Goal: Task Accomplishment & Management: Manage account settings

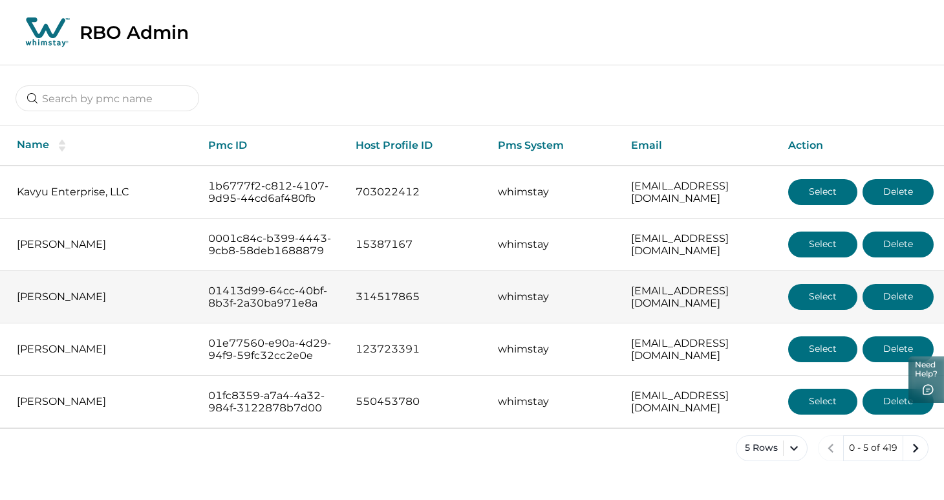
scroll to position [41, 0]
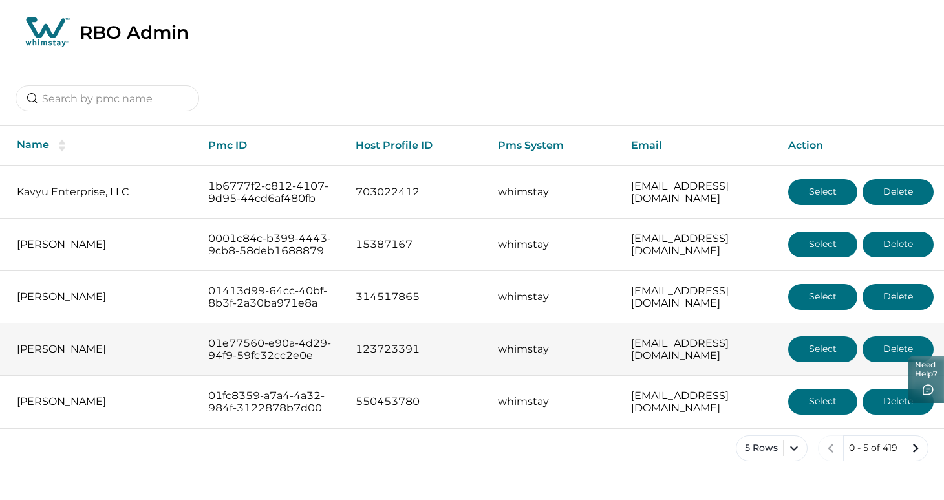
click at [823, 351] on button "Select" at bounding box center [822, 349] width 69 height 26
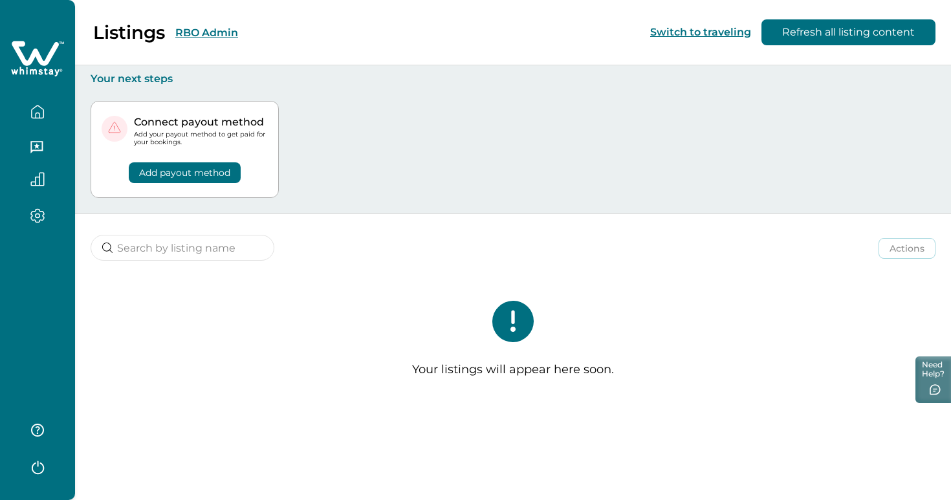
click at [195, 180] on button "Add payout method" at bounding box center [185, 172] width 112 height 21
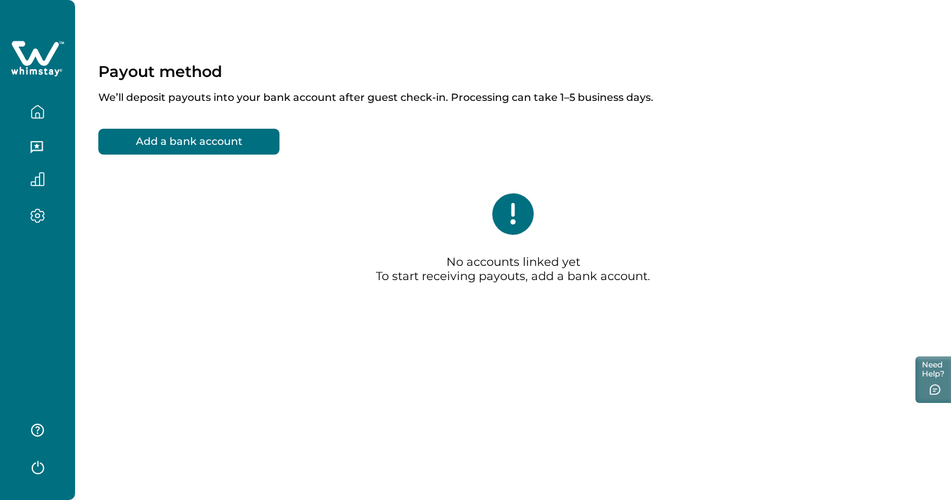
click at [38, 112] on icon "button" at bounding box center [37, 112] width 14 height 14
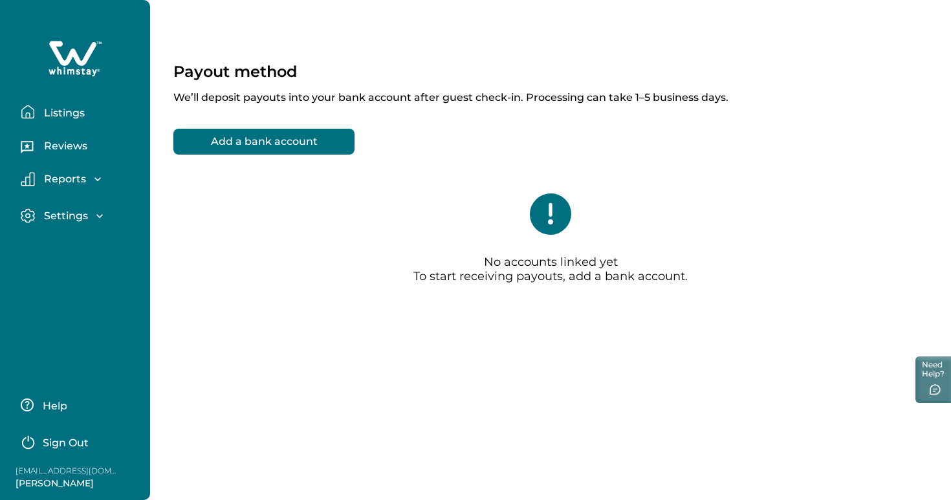
click at [45, 114] on p "Listings" at bounding box center [62, 113] width 45 height 13
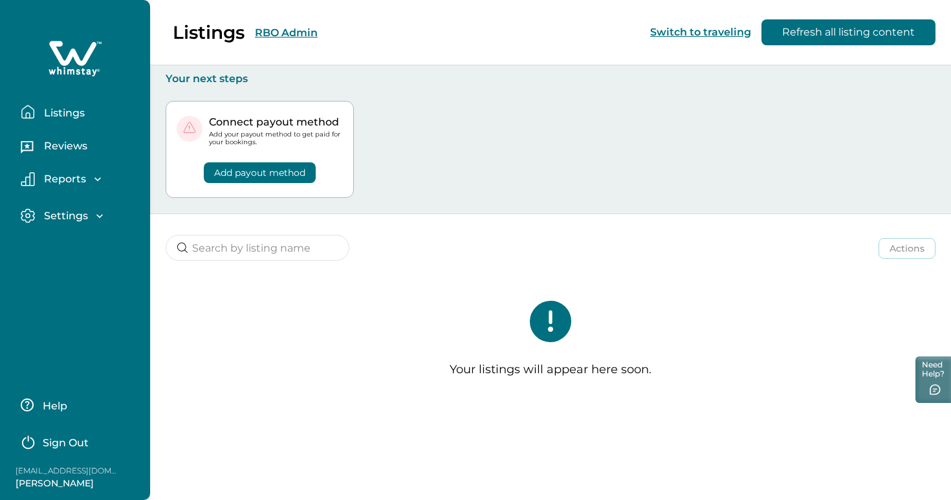
click at [84, 180] on p "Reports" at bounding box center [63, 179] width 46 height 13
click at [77, 294] on p "Settings" at bounding box center [64, 289] width 48 height 13
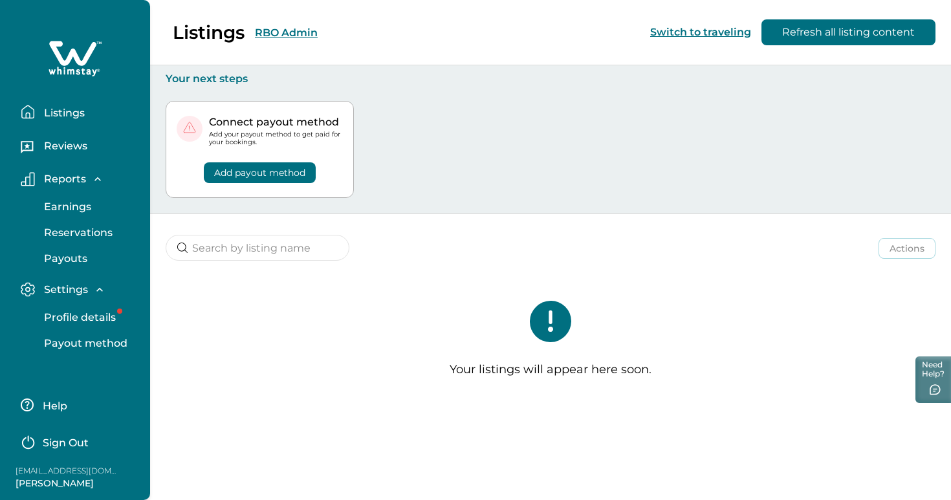
click at [75, 323] on p "Profile details" at bounding box center [78, 317] width 76 height 13
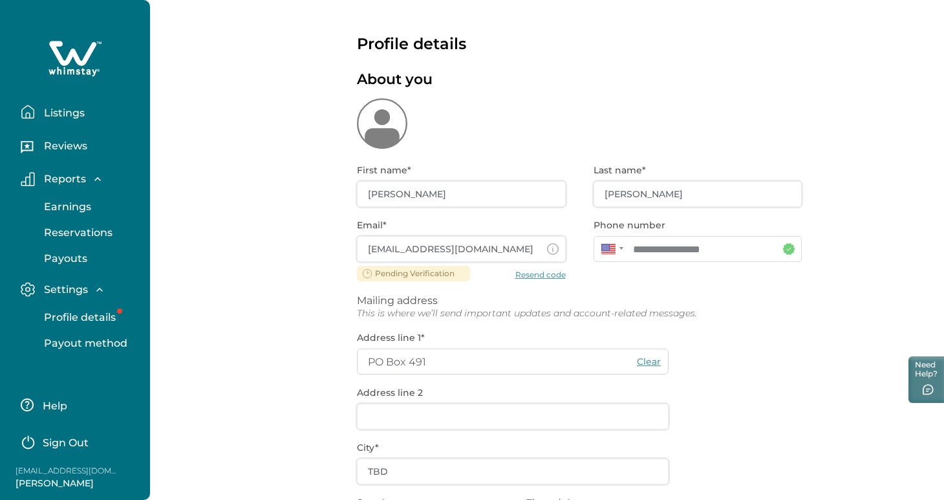
click at [69, 125] on div "Reviews" at bounding box center [74, 143] width 129 height 36
click at [69, 121] on button "Listings" at bounding box center [80, 112] width 119 height 26
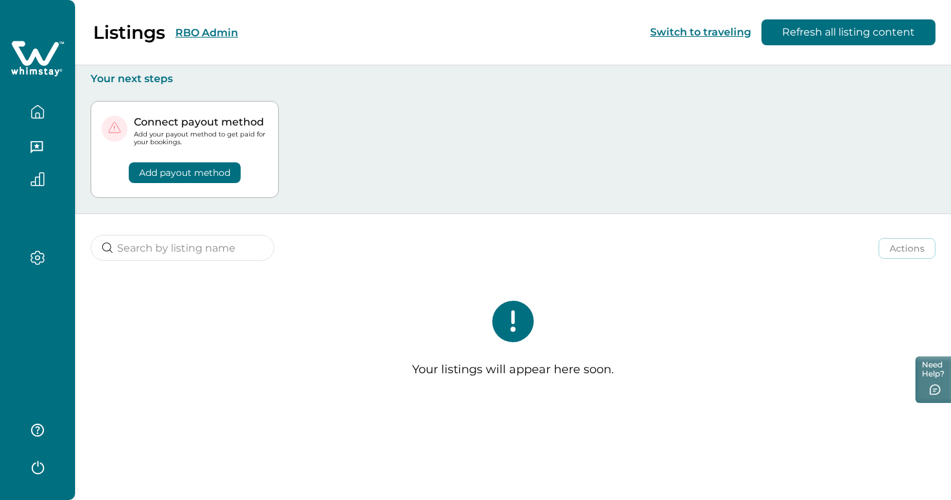
click at [272, 32] on div "Listings RBO Admin Switch to traveling Refresh all listing content" at bounding box center [475, 32] width 951 height 65
click at [204, 30] on button "RBO Admin" at bounding box center [206, 33] width 63 height 12
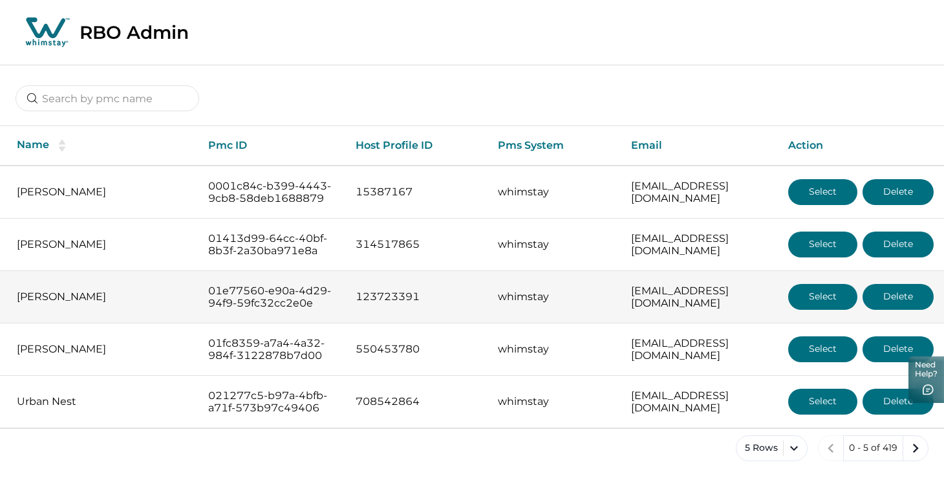
scroll to position [41, 0]
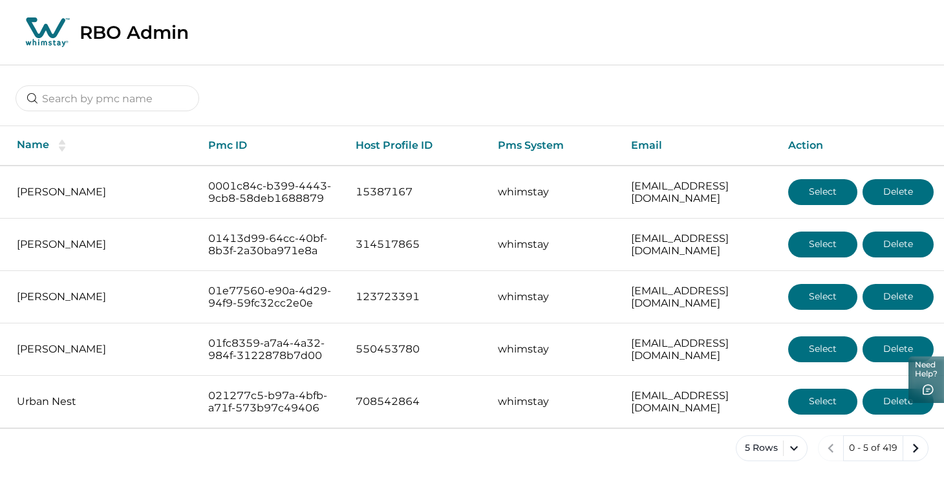
click at [371, 56] on div "RBO Admin" at bounding box center [472, 32] width 944 height 65
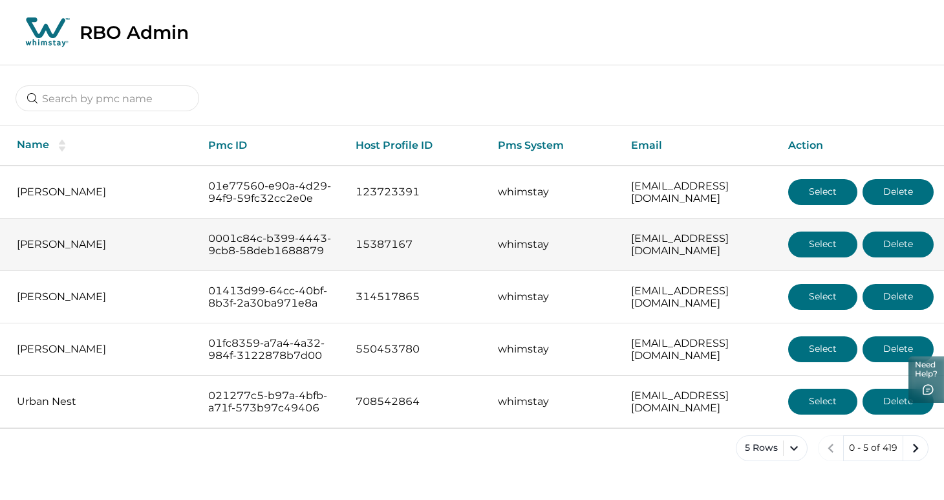
click at [816, 232] on button "Select" at bounding box center [822, 245] width 69 height 26
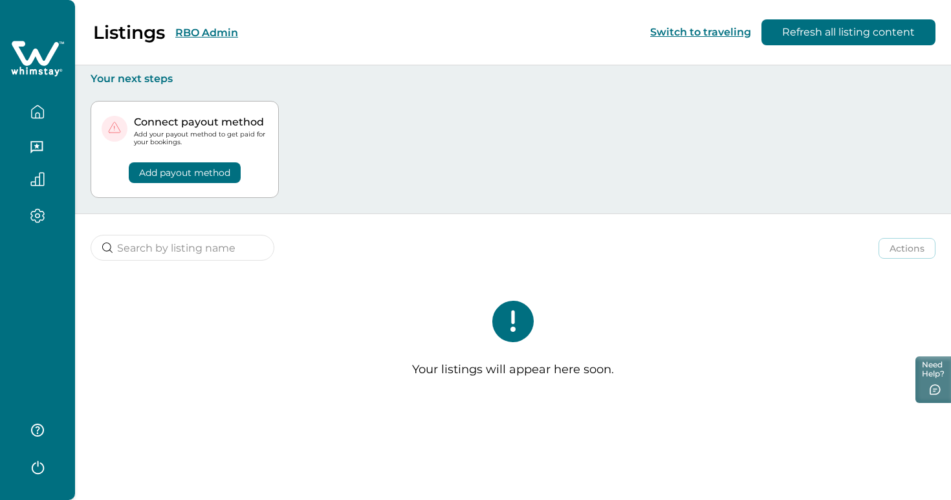
click at [202, 36] on button "RBO Admin" at bounding box center [206, 33] width 63 height 12
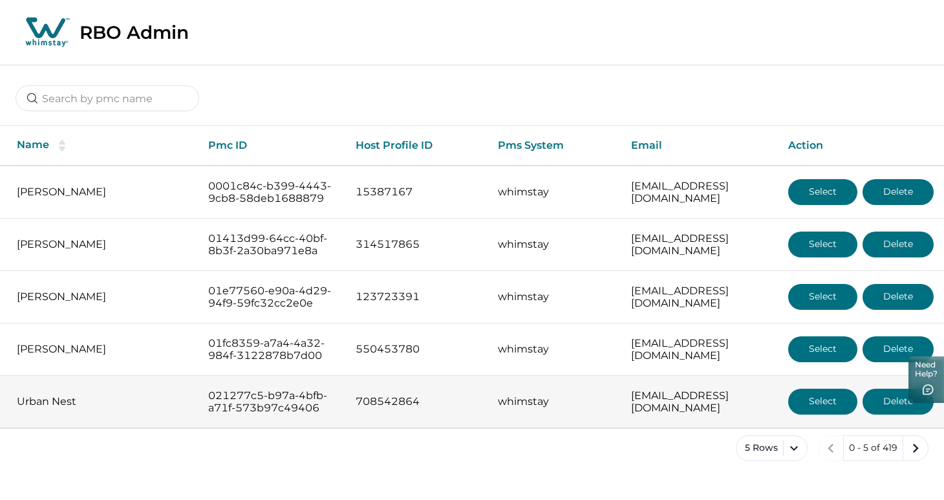
click at [818, 415] on button "Select" at bounding box center [822, 402] width 69 height 26
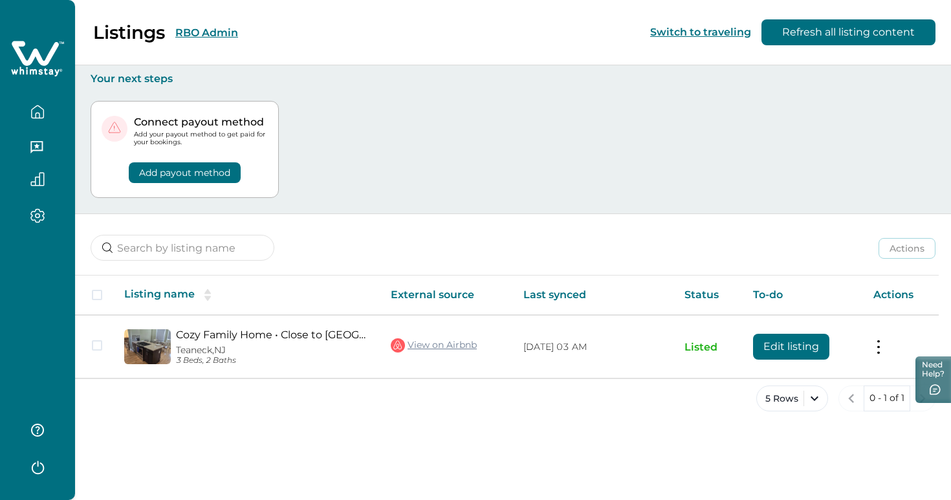
click at [206, 39] on div "Listings RBO Admin" at bounding box center [127, 32] width 222 height 22
click at [221, 36] on button "RBO Admin" at bounding box center [206, 33] width 63 height 12
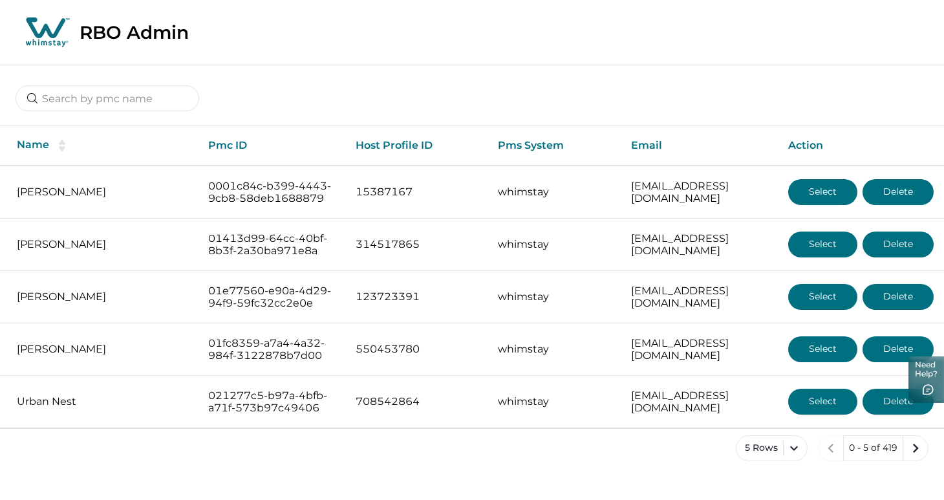
scroll to position [41, 0]
click at [907, 457] on icon "next page" at bounding box center [916, 448] width 18 height 18
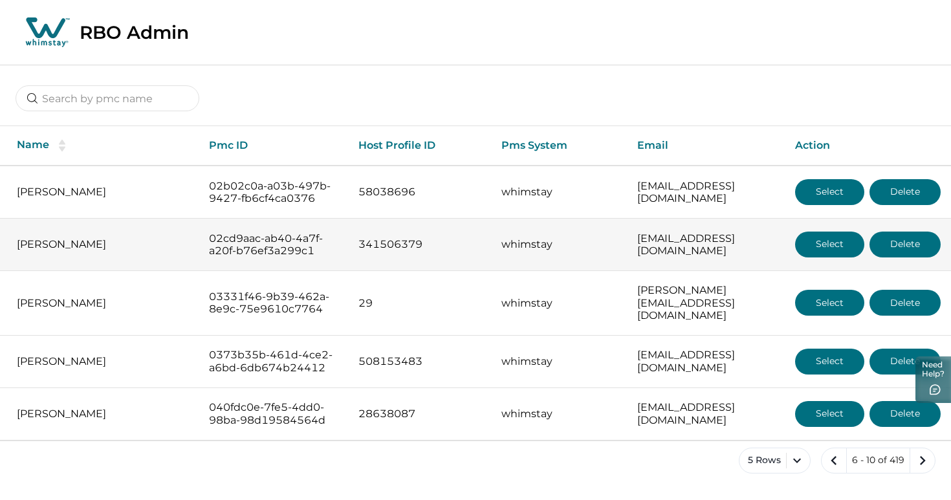
click at [824, 244] on button "Select" at bounding box center [829, 245] width 69 height 26
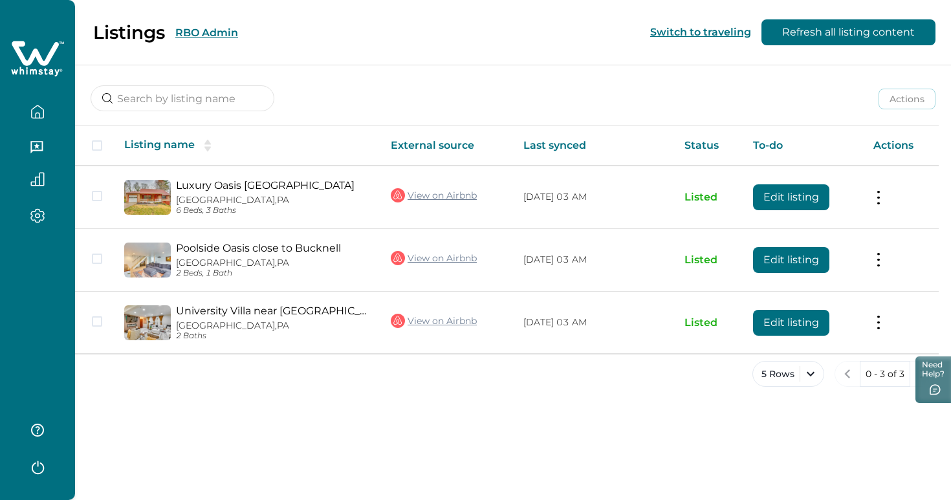
click at [202, 39] on div "Listings RBO Admin" at bounding box center [127, 32] width 222 height 22
click at [199, 36] on button "RBO Admin" at bounding box center [206, 33] width 63 height 12
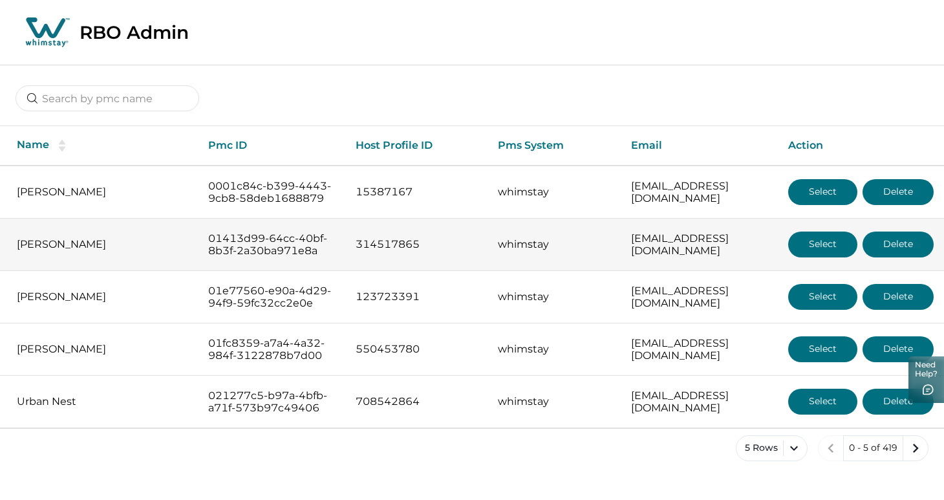
scroll to position [41, 0]
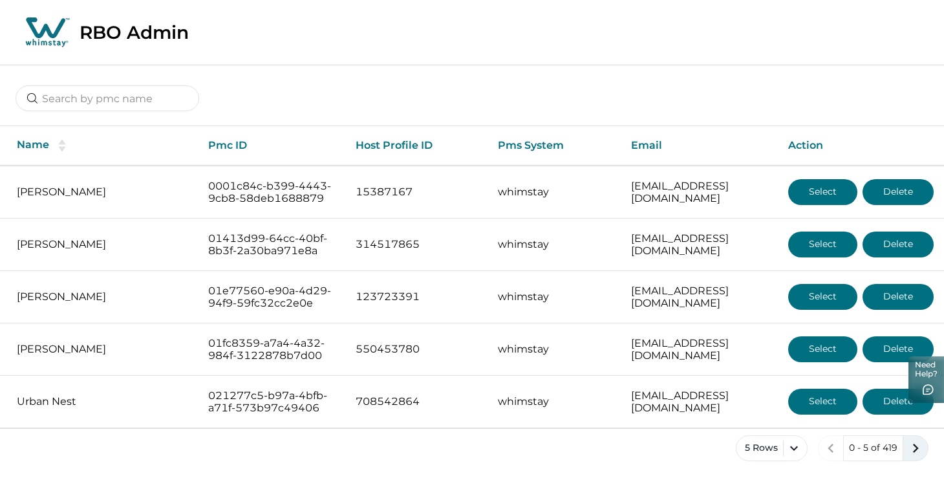
click at [907, 457] on icon "next page" at bounding box center [916, 448] width 18 height 18
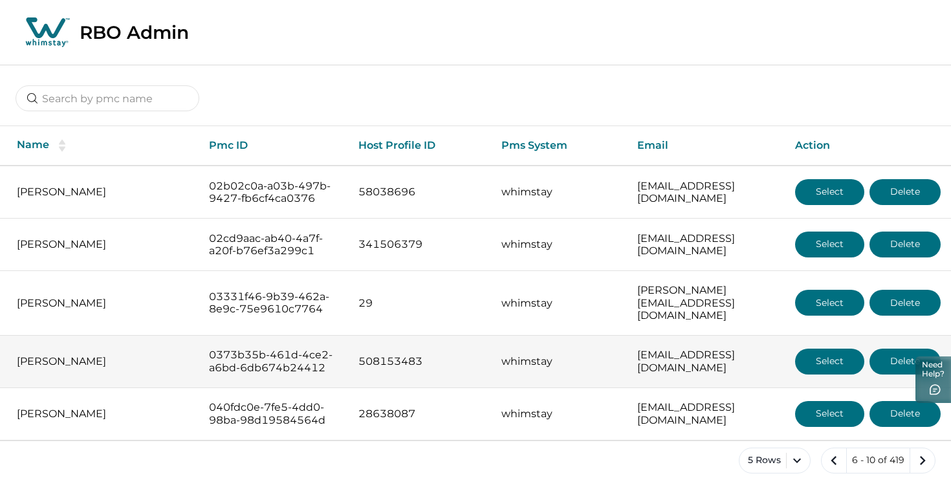
click at [825, 354] on button "Select" at bounding box center [829, 362] width 69 height 26
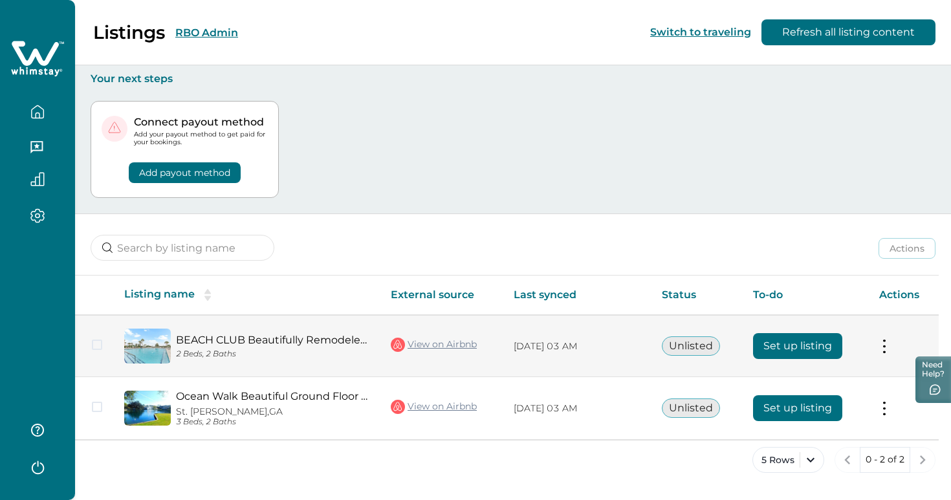
click at [794, 347] on button "Set up listing" at bounding box center [797, 346] width 89 height 26
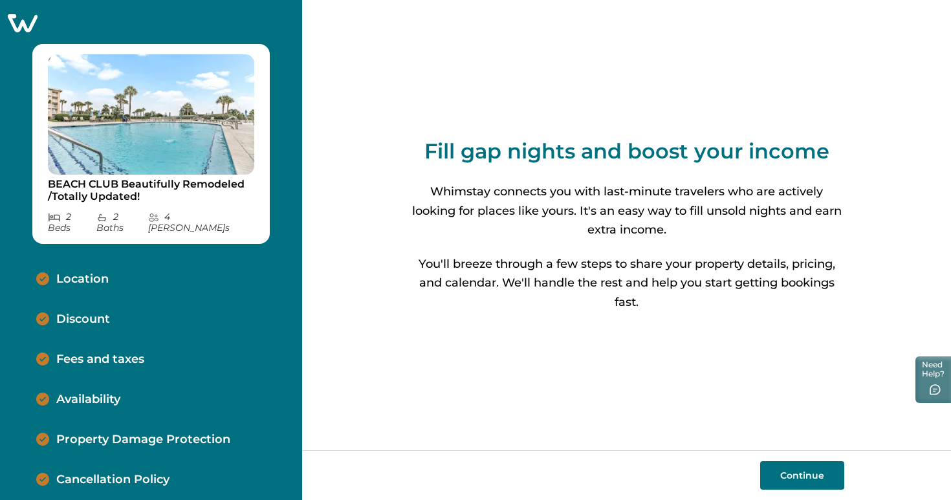
click at [786, 476] on button "Continue" at bounding box center [802, 475] width 84 height 28
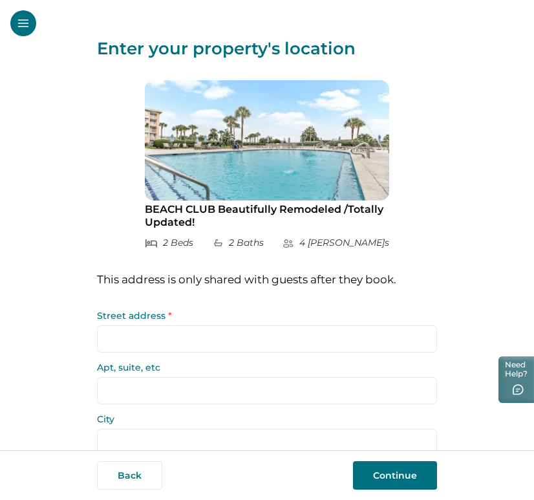
click at [17, 28] on icon "Open Sidebar" at bounding box center [23, 23] width 13 height 13
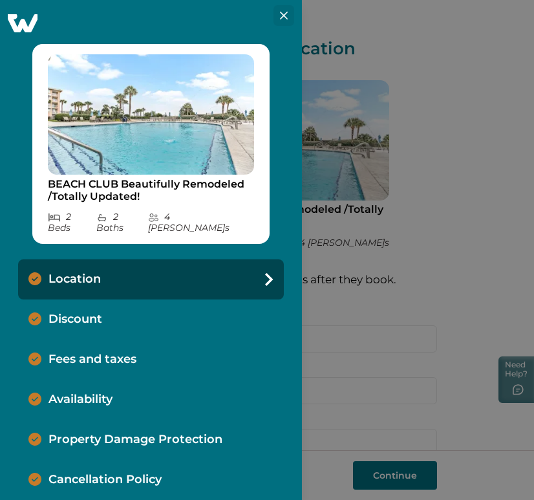
click at [280, 15] on icon "Close" at bounding box center [284, 16] width 8 height 8
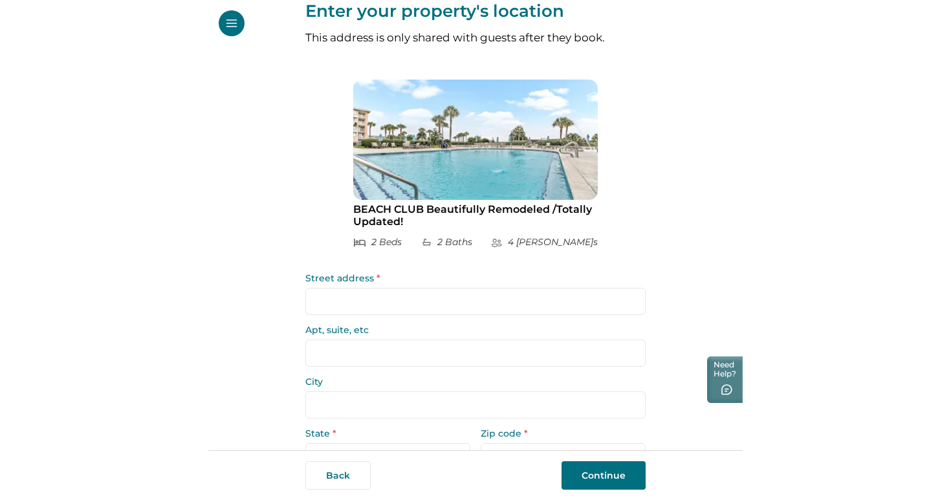
scroll to position [2, 0]
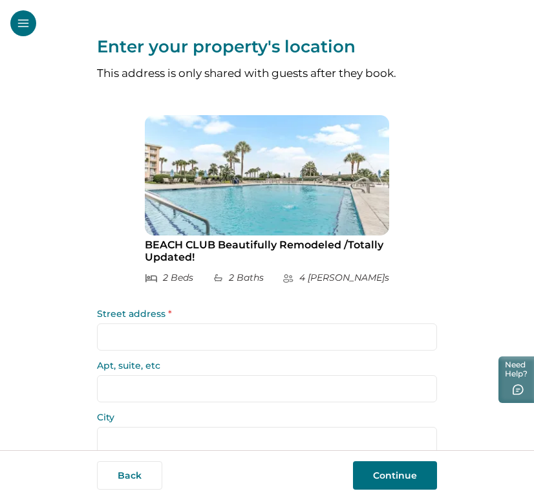
click at [437, 235] on div "Enter your property's location This address is only shared with guests after th…" at bounding box center [267, 225] width 534 height 450
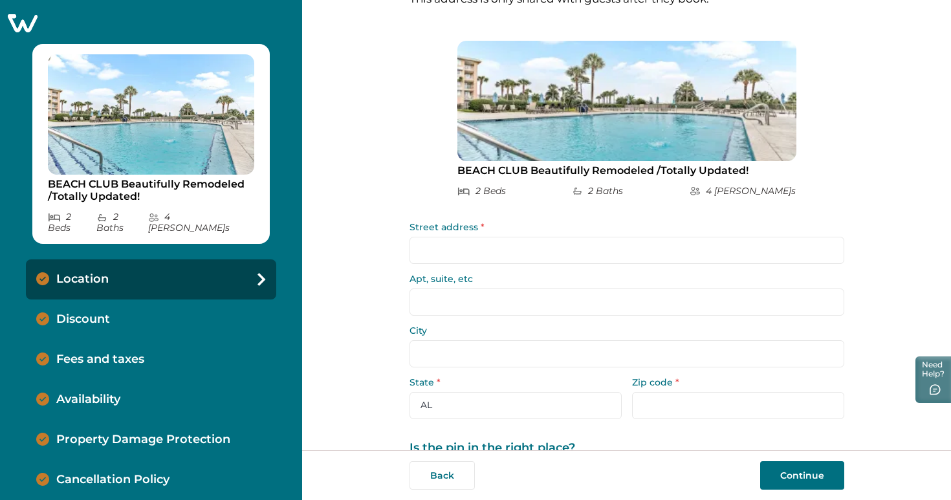
scroll to position [0, 0]
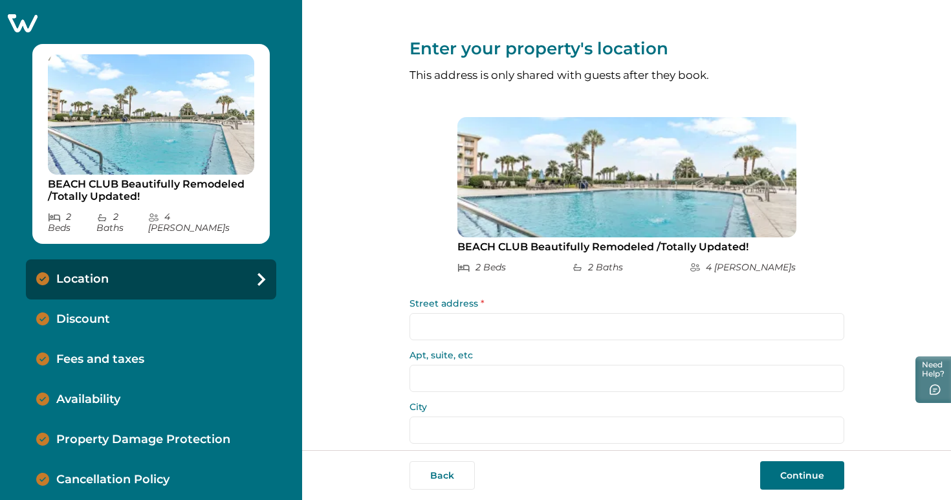
click at [27, 21] on icon at bounding box center [23, 23] width 30 height 18
click at [411, 259] on div "Enter your property's location This address is only shared with guests after th…" at bounding box center [626, 378] width 435 height 757
click at [352, 291] on div "Enter your property's location This address is only shared with guests after th…" at bounding box center [626, 225] width 649 height 450
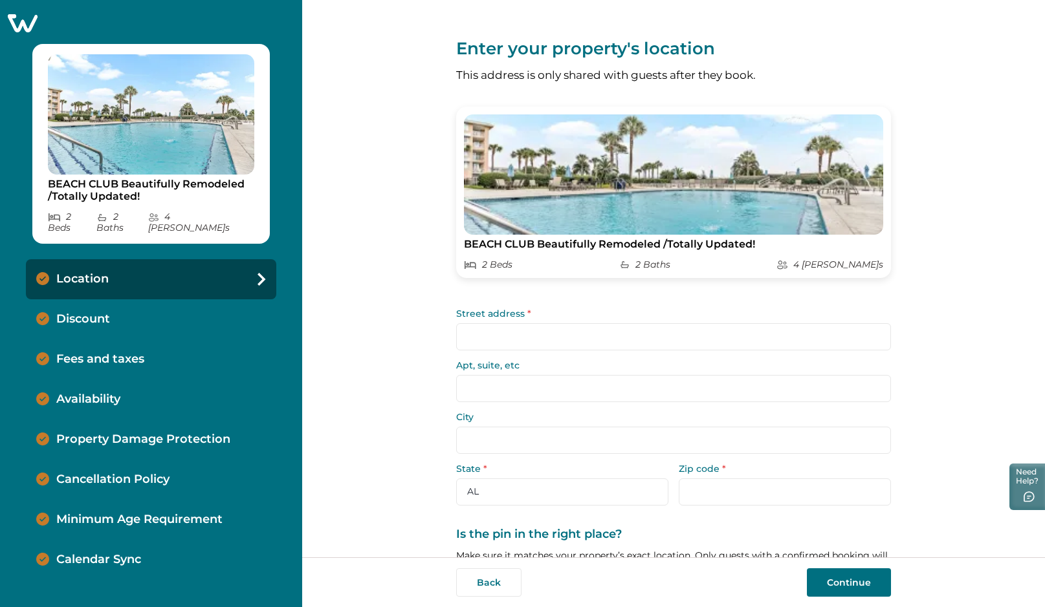
click at [950, 312] on div "Enter your property's location This address is only shared with guests after th…" at bounding box center [673, 279] width 743 height 558
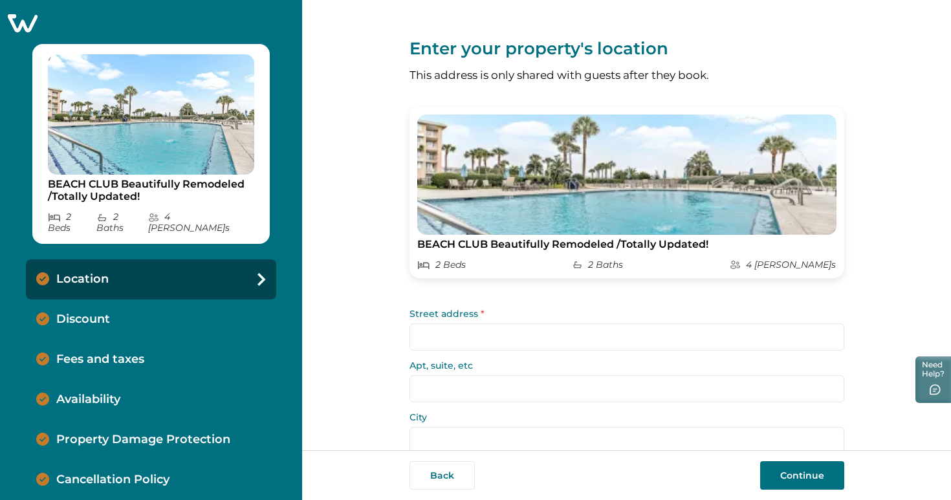
click at [369, 223] on div "Enter your property's location This address is only shared with guests after th…" at bounding box center [626, 225] width 649 height 450
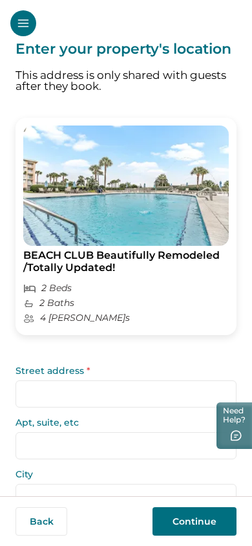
click at [24, 23] on icon "Open Sidebar" at bounding box center [23, 23] width 11 height 8
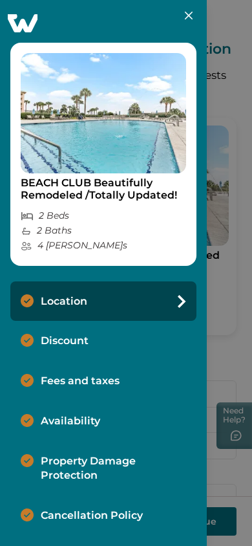
click at [185, 13] on icon "Close" at bounding box center [189, 16] width 8 height 8
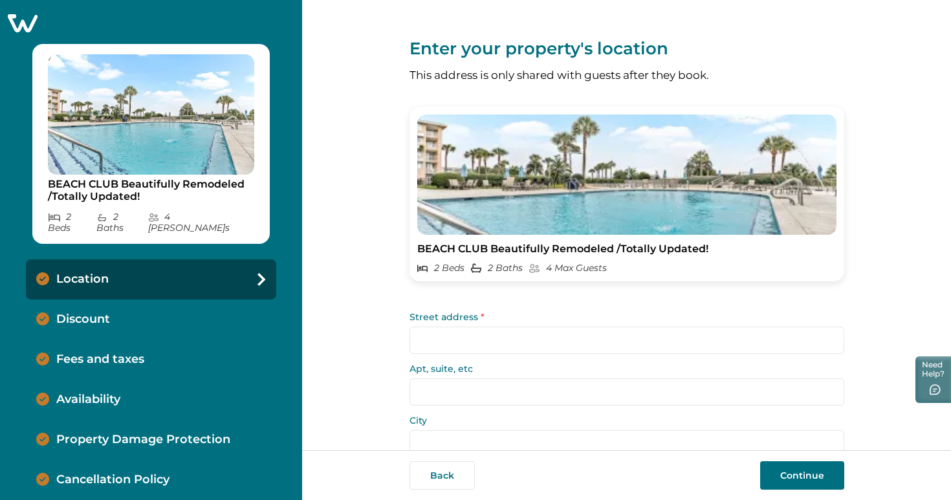
click at [294, 44] on div "BEACH CLUB Beautifully Remodeled /Totally Updated! 2 Bed s 2 Bath s 4 Max Guest…" at bounding box center [151, 250] width 302 height 500
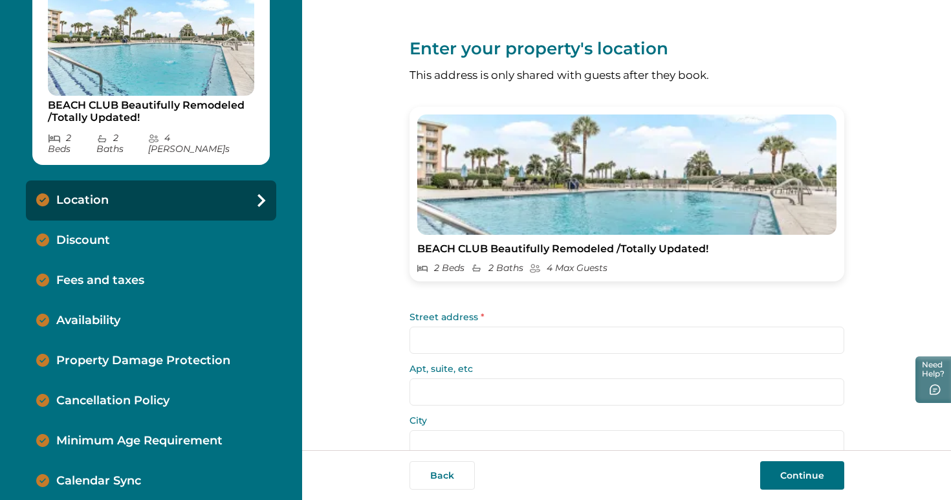
scroll to position [82, 0]
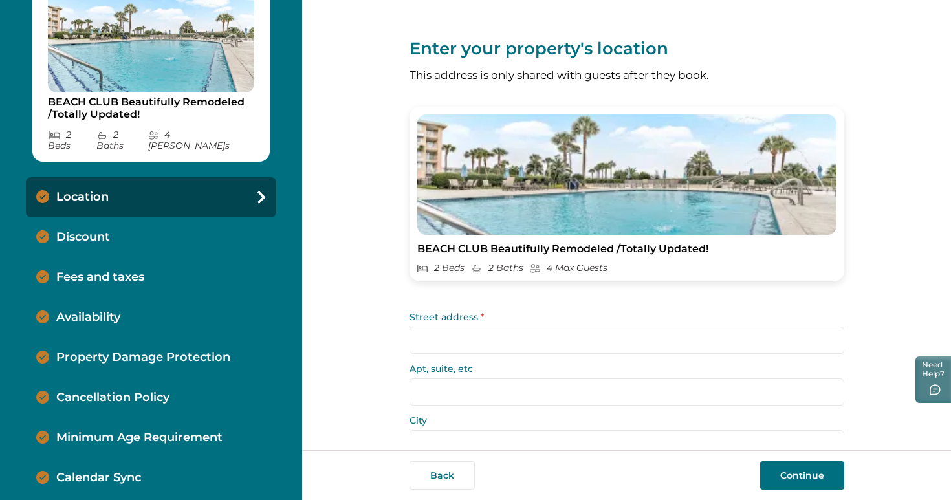
click at [116, 471] on p "Calendar Sync" at bounding box center [98, 478] width 85 height 14
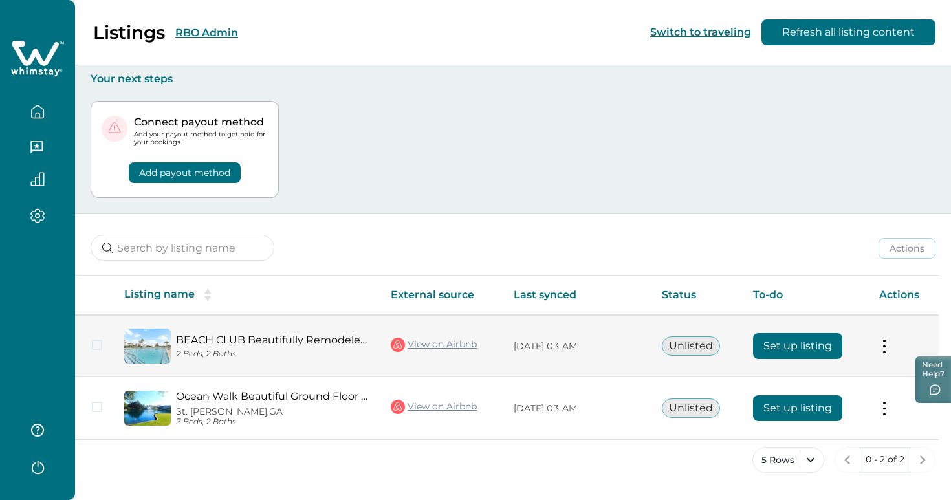
click at [198, 333] on div "BEACH CLUB Beautifully Remodeled /Totally Updated! 2 Beds, 2 Baths" at bounding box center [247, 346] width 246 height 35
click at [153, 343] on img at bounding box center [147, 346] width 47 height 35
click at [215, 339] on link "BEACH CLUB Beautifully Remodeled /Totally Updated!" at bounding box center [273, 340] width 194 height 12
